Goal: Transaction & Acquisition: Subscribe to service/newsletter

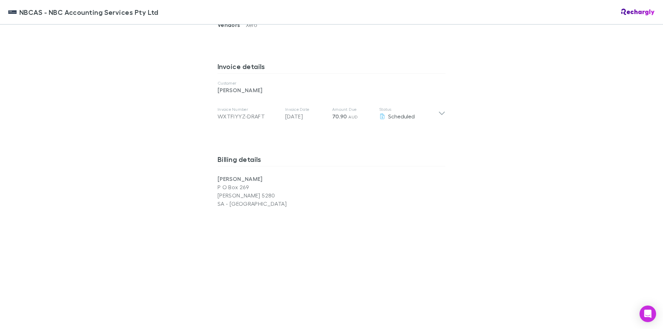
scroll to position [311, 0]
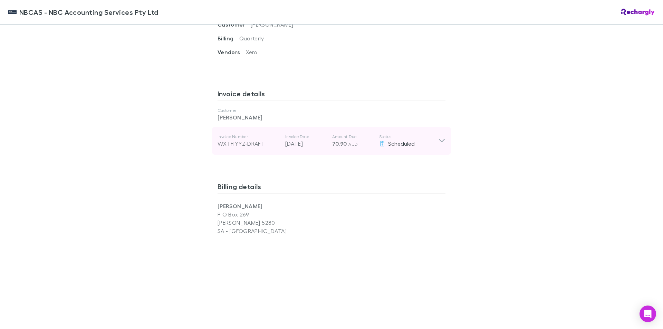
click at [438, 141] on icon at bounding box center [441, 141] width 7 height 8
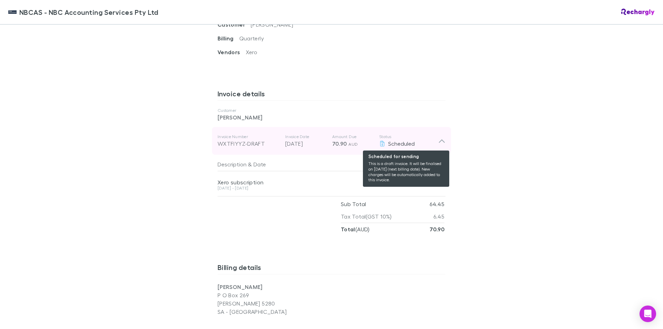
click at [435, 141] on div "Scheduled" at bounding box center [408, 143] width 59 height 8
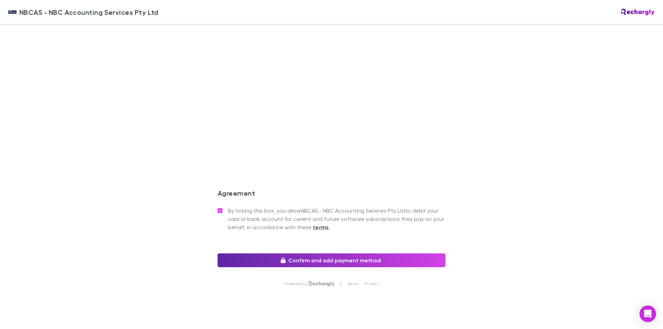
scroll to position [552, 0]
click at [301, 259] on button "Confirm and add payment method" at bounding box center [331, 260] width 228 height 14
